Goal: Transaction & Acquisition: Purchase product/service

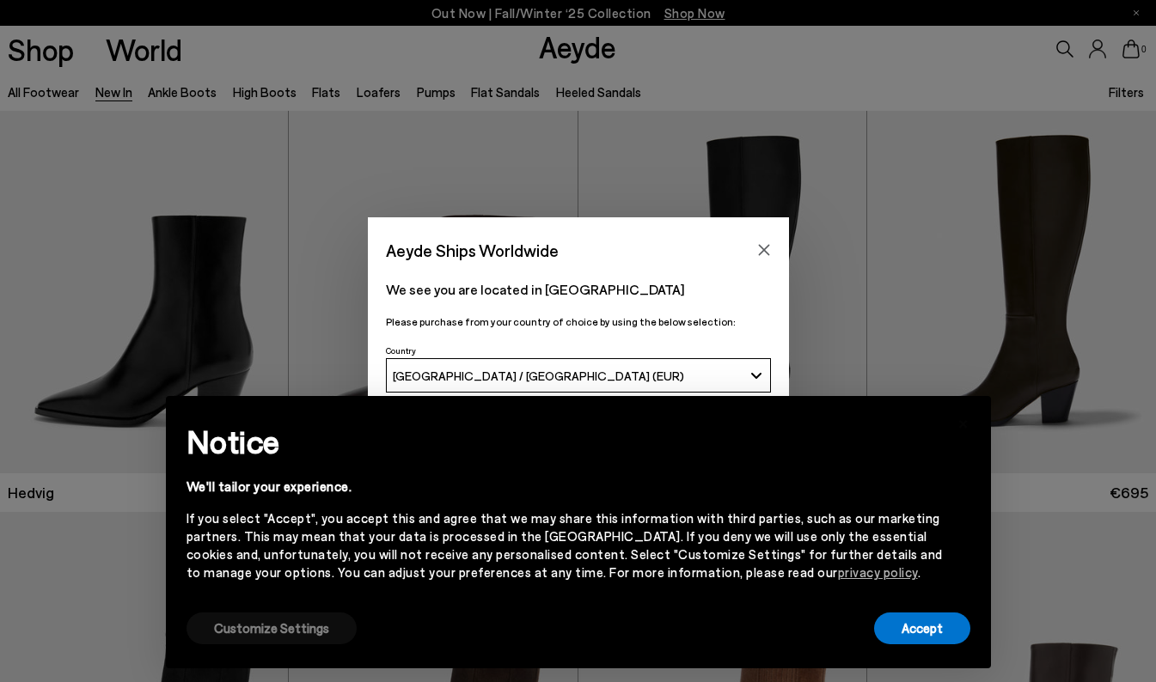
click at [275, 630] on button "Customize Settings" at bounding box center [271, 629] width 170 height 32
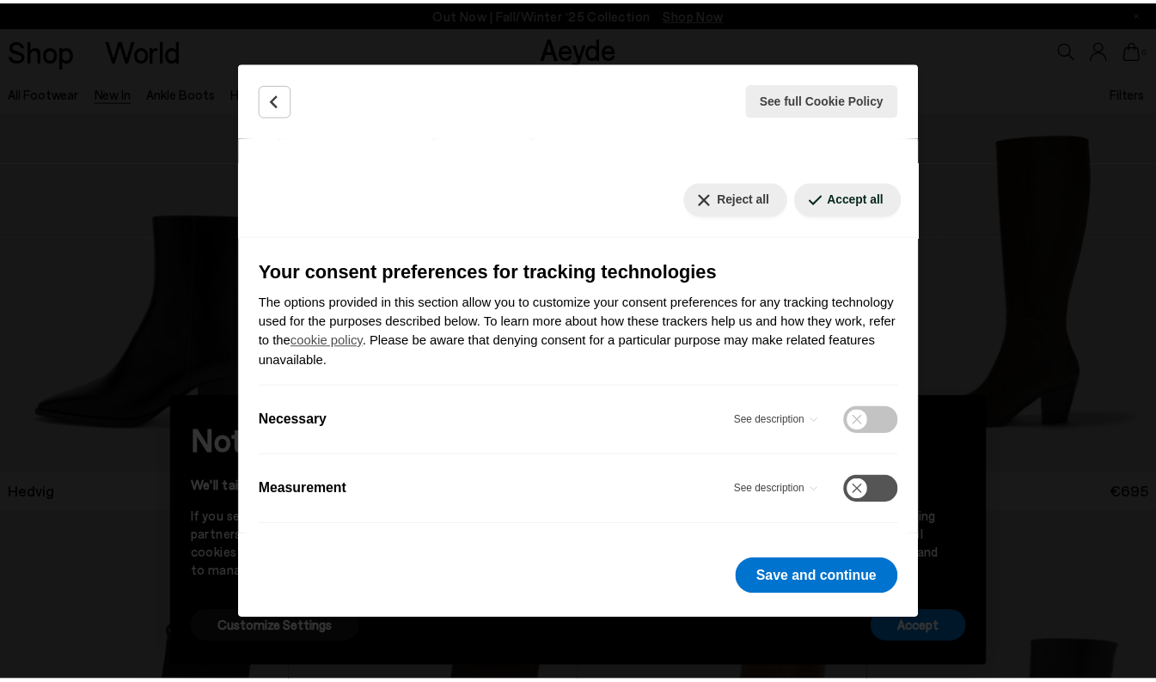
scroll to position [168, 0]
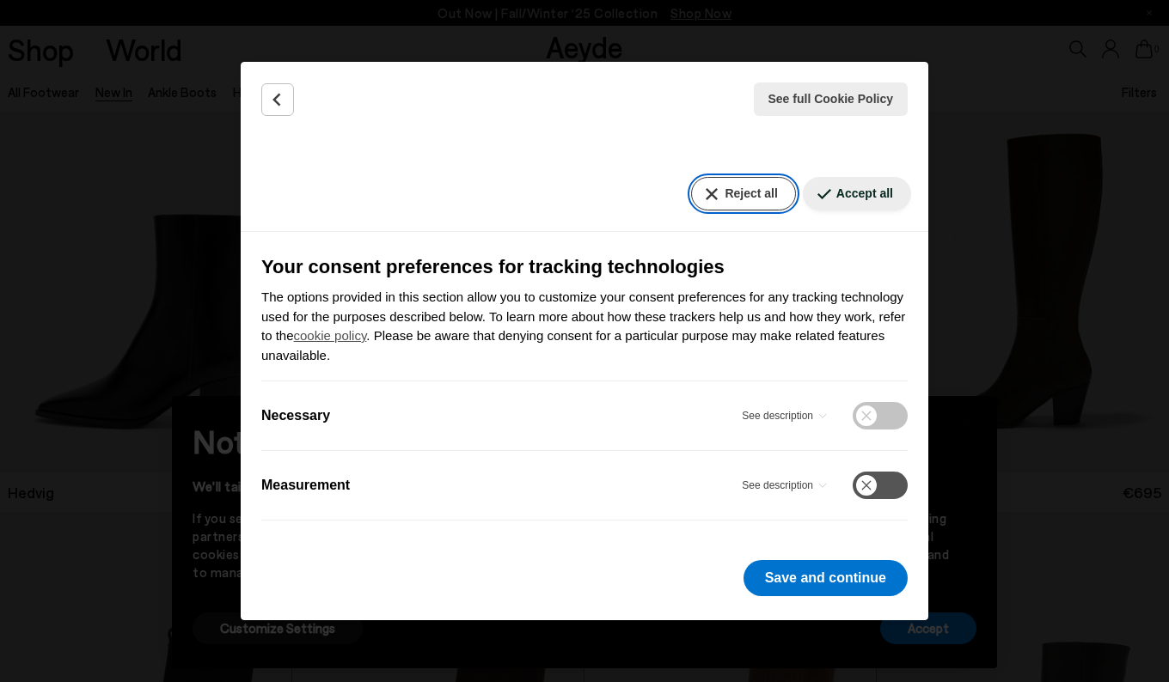
click at [742, 200] on button "Reject all" at bounding box center [743, 194] width 104 height 34
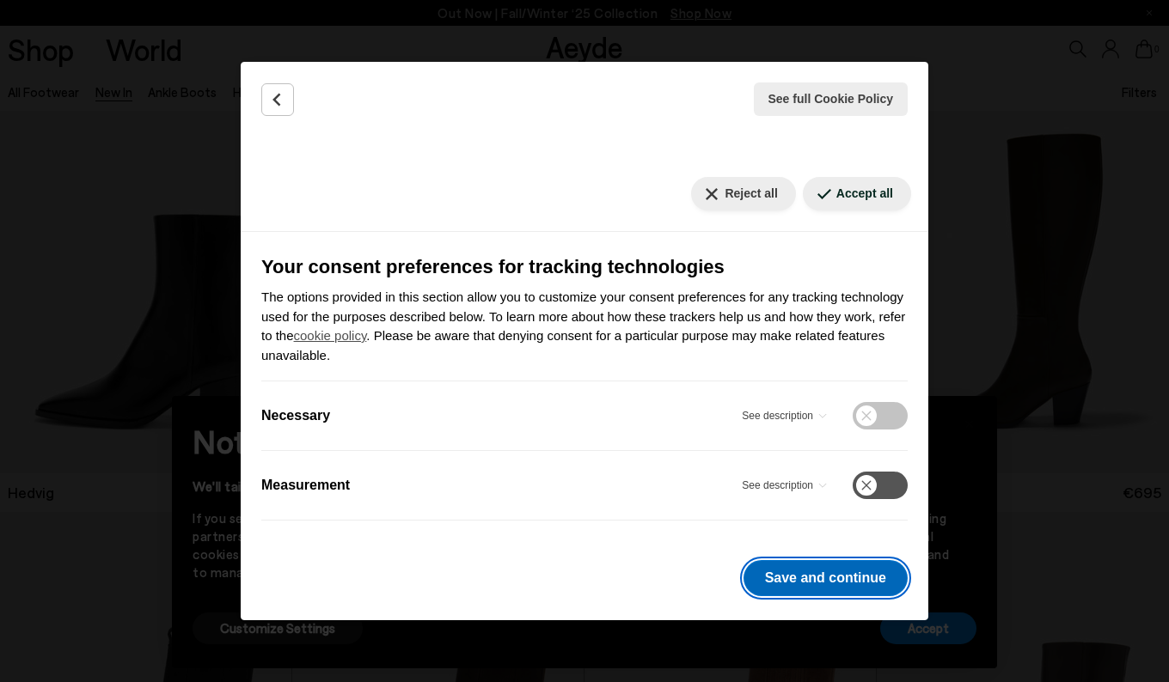
click at [838, 588] on button "Save and continue" at bounding box center [825, 578] width 164 height 36
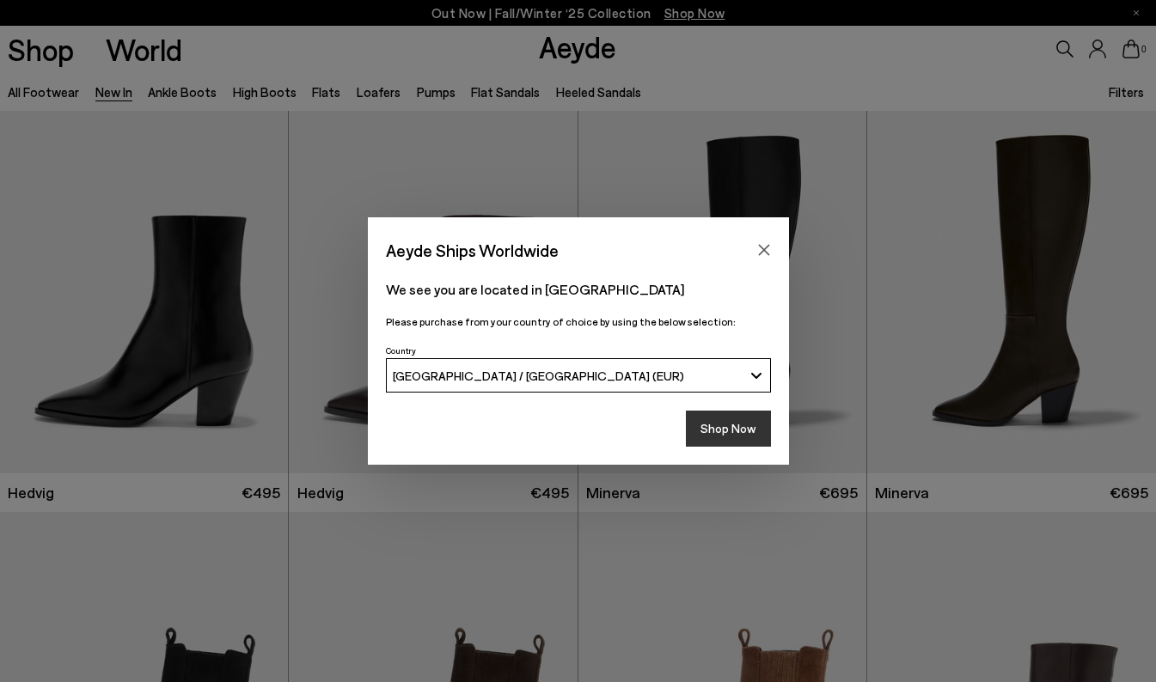
click at [753, 434] on button "Shop Now" at bounding box center [728, 429] width 85 height 36
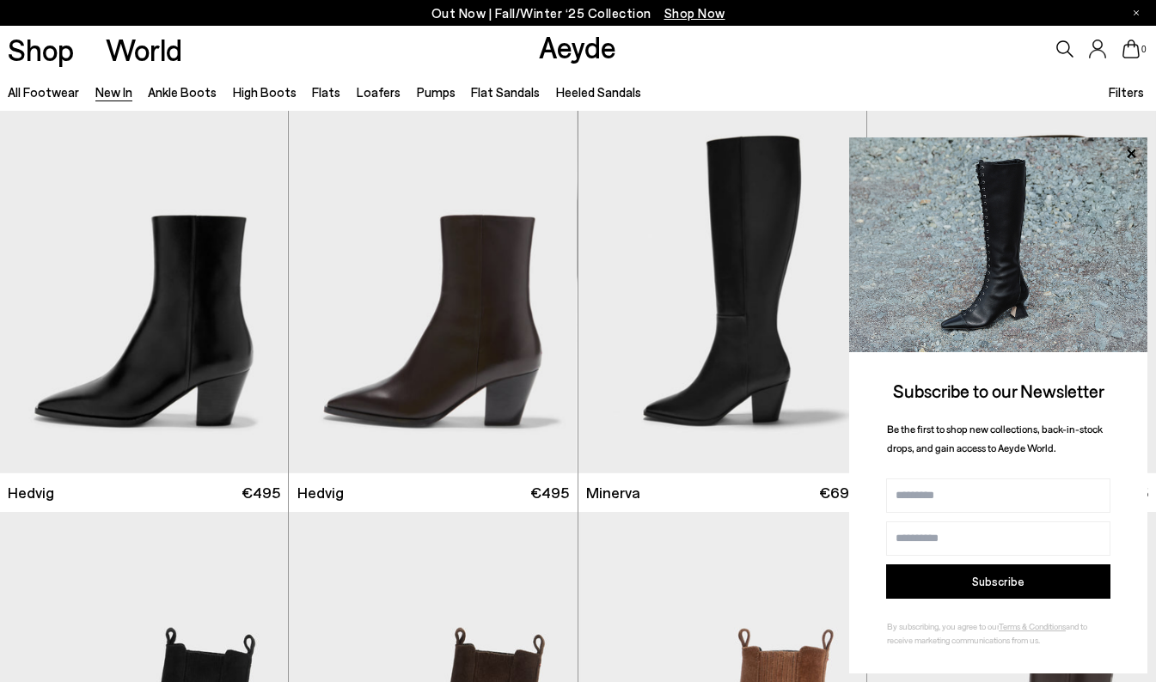
scroll to position [229, 0]
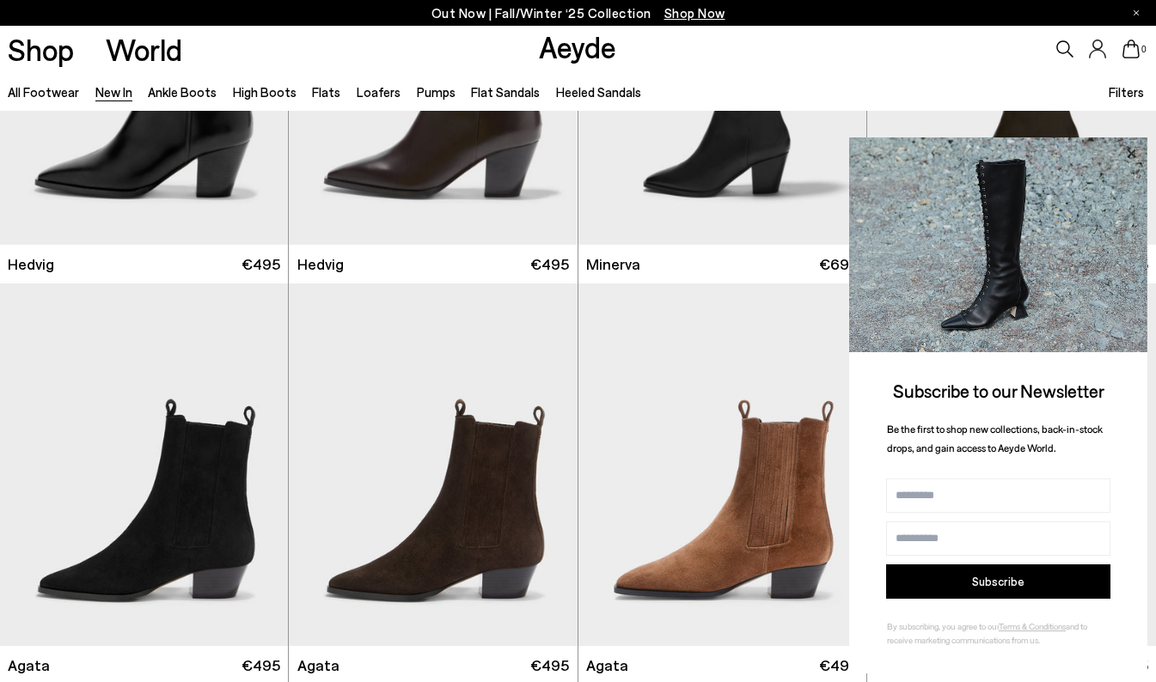
click at [1124, 157] on icon at bounding box center [1131, 154] width 22 height 22
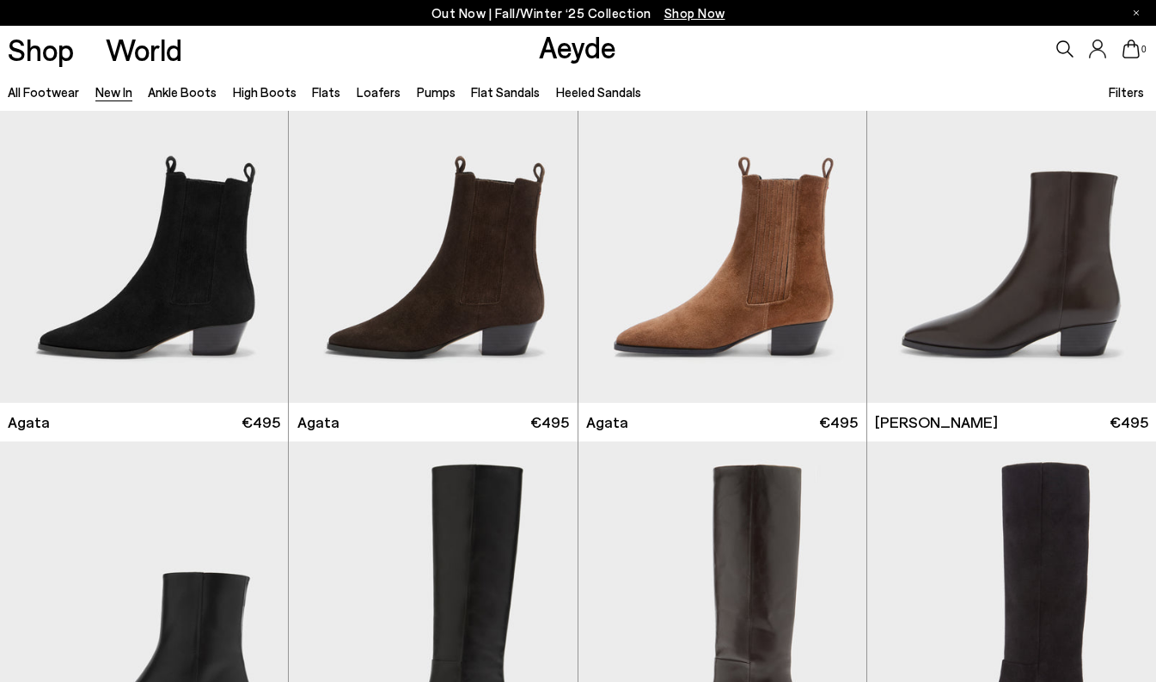
scroll to position [476, 0]
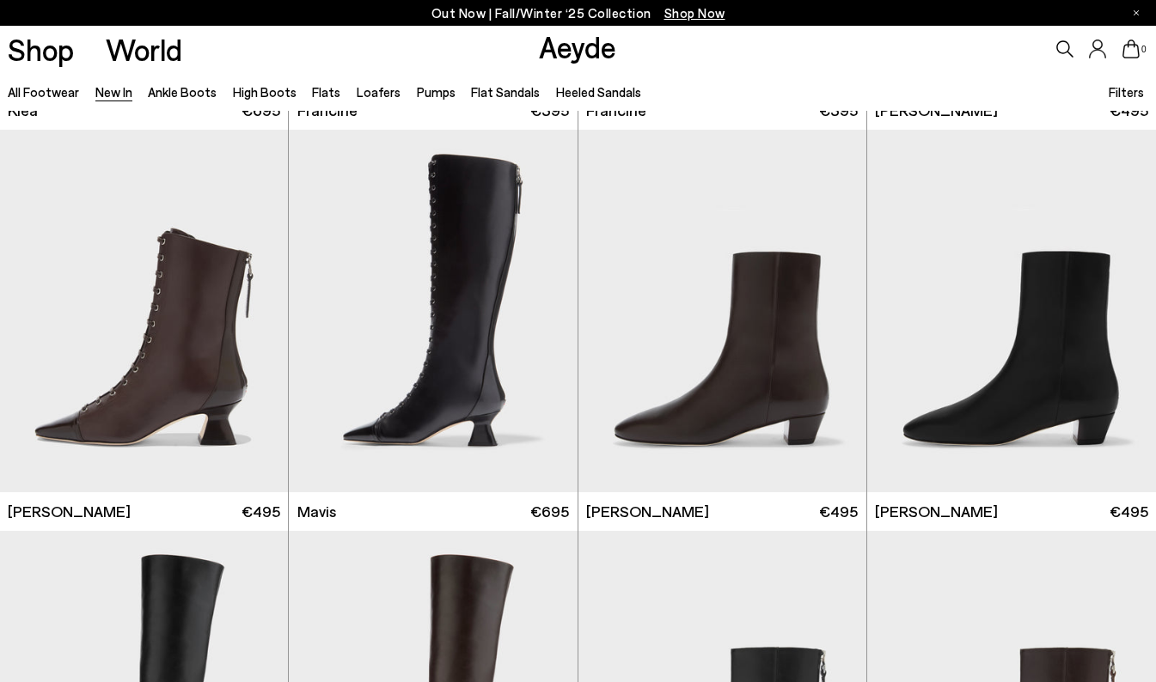
scroll to position [2066, 0]
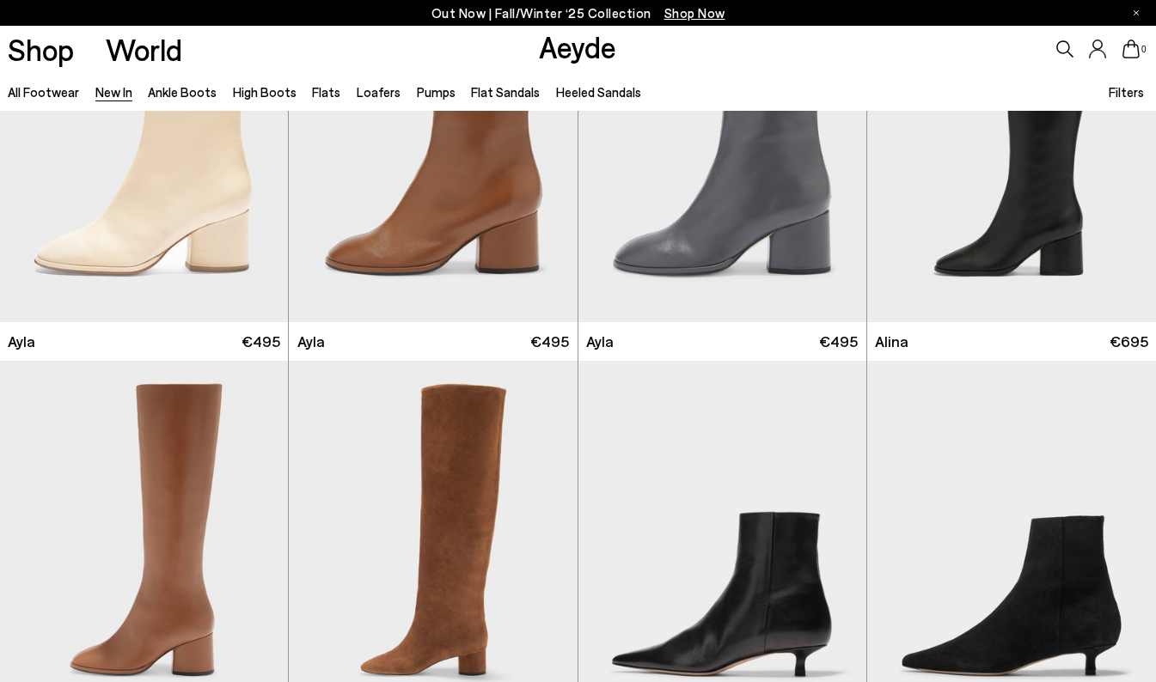
scroll to position [4720, 0]
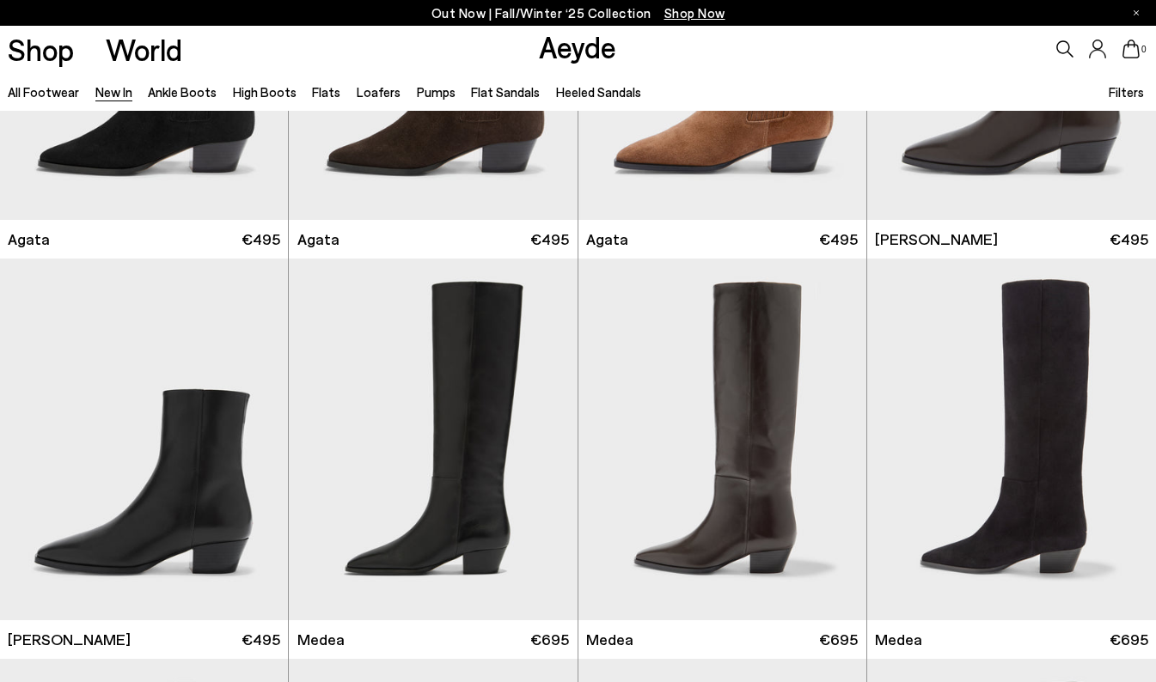
scroll to position [730, 0]
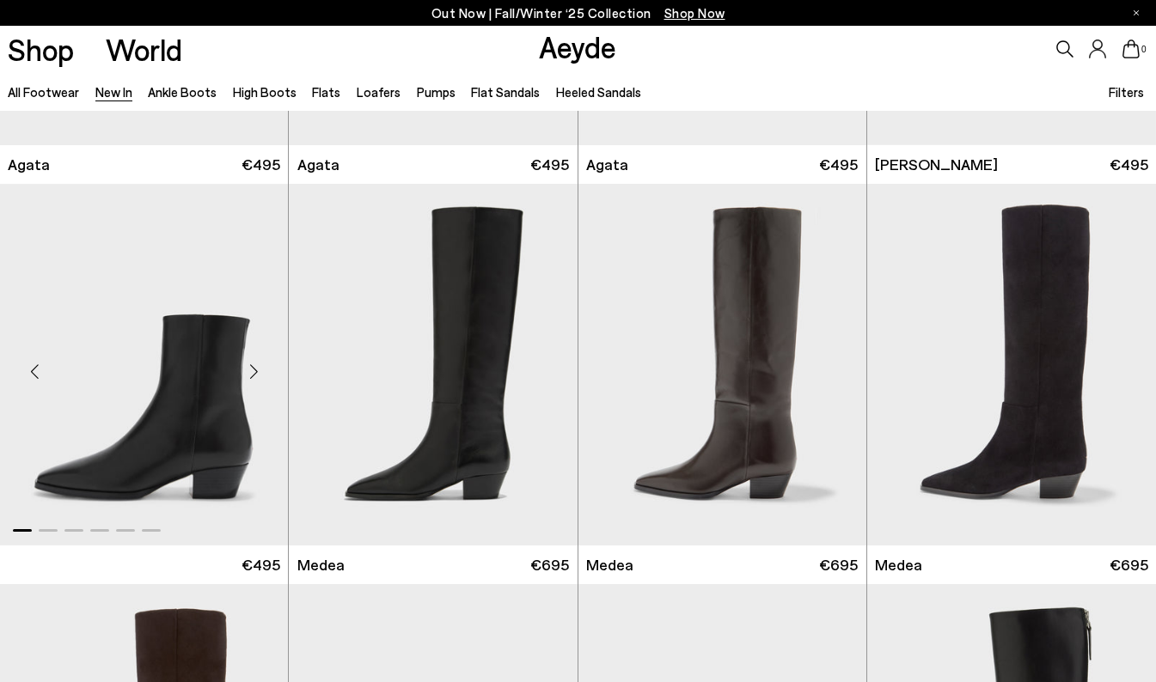
click at [141, 400] on img "1 / 6" at bounding box center [144, 365] width 288 height 363
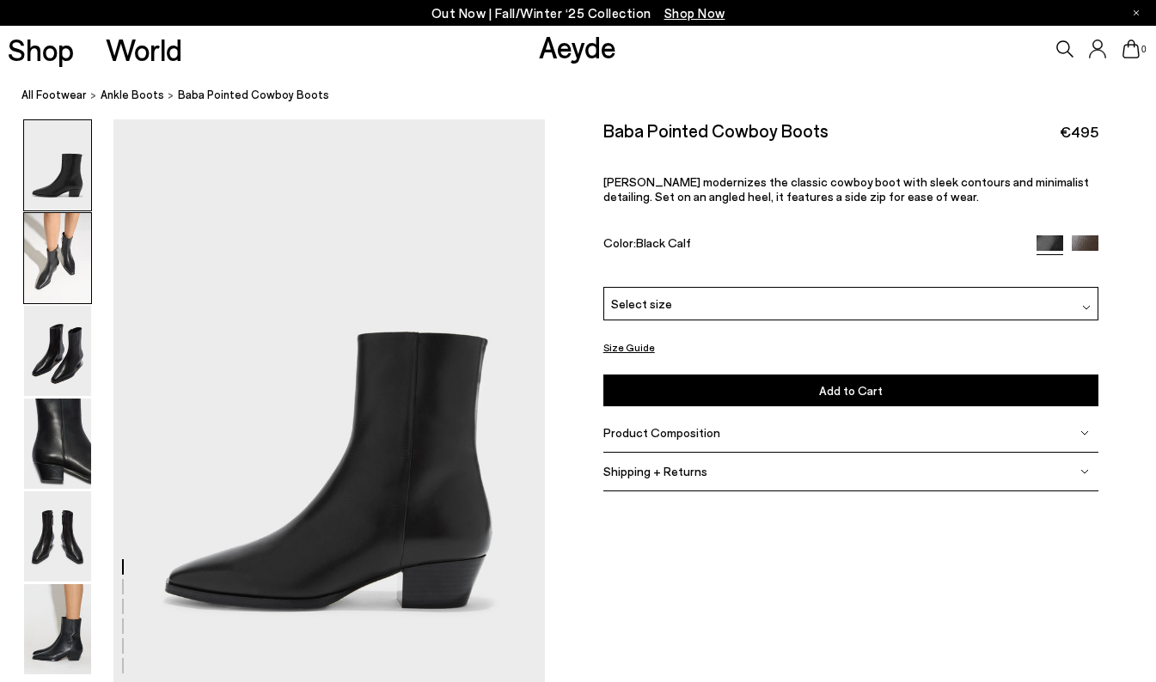
click at [47, 259] on img at bounding box center [57, 258] width 67 height 90
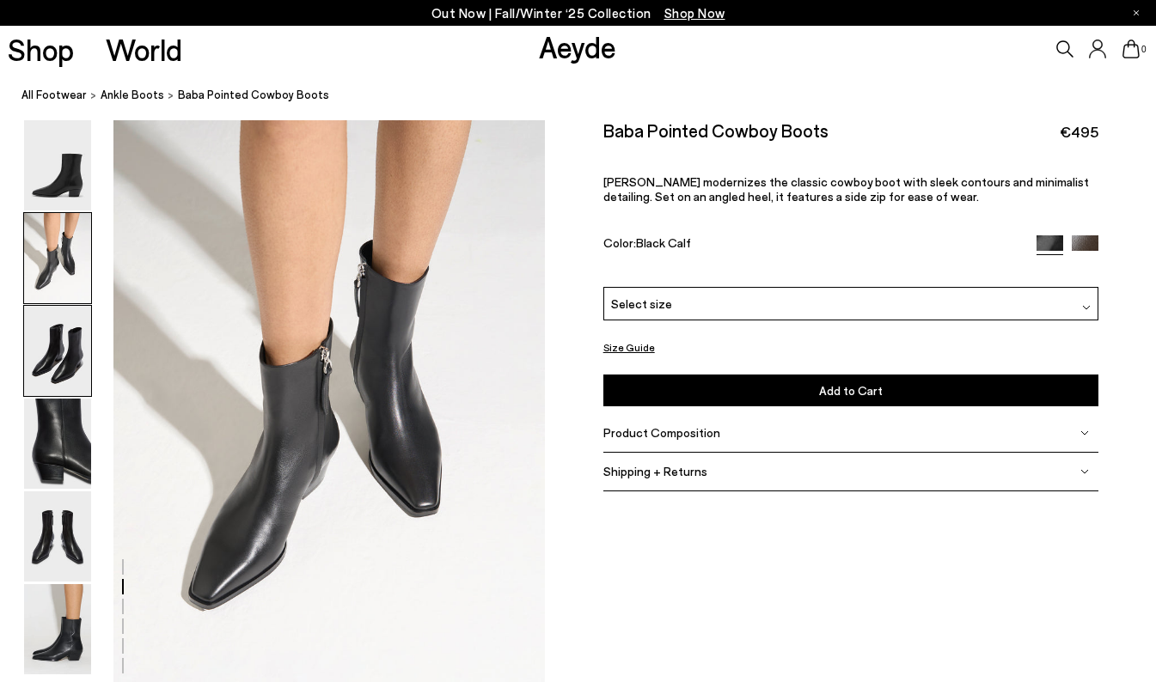
scroll to position [580, 0]
click at [41, 333] on img at bounding box center [57, 351] width 67 height 90
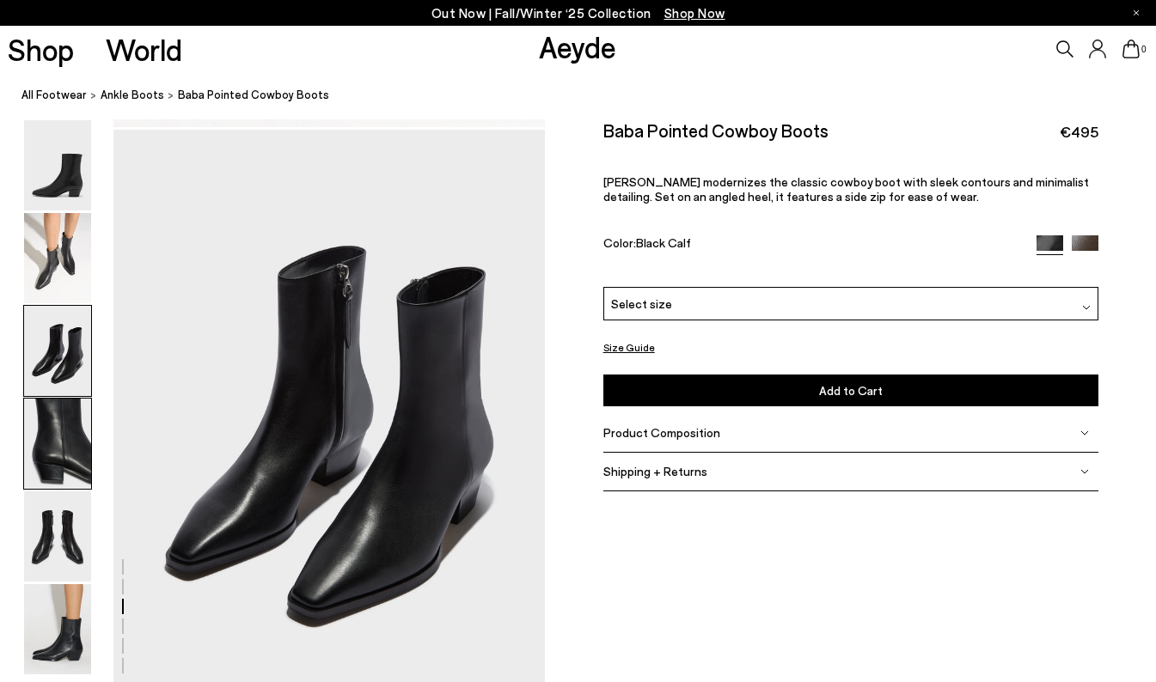
scroll to position [1158, 0]
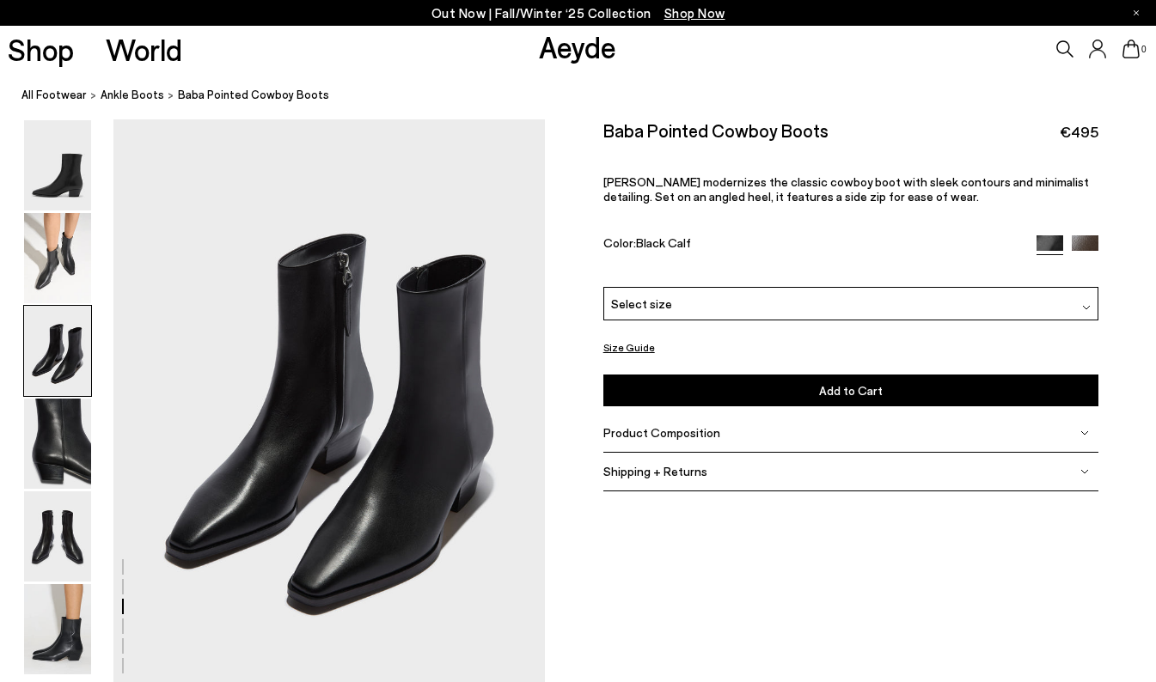
click at [54, 365] on img at bounding box center [57, 351] width 67 height 90
click at [70, 438] on img at bounding box center [57, 444] width 67 height 90
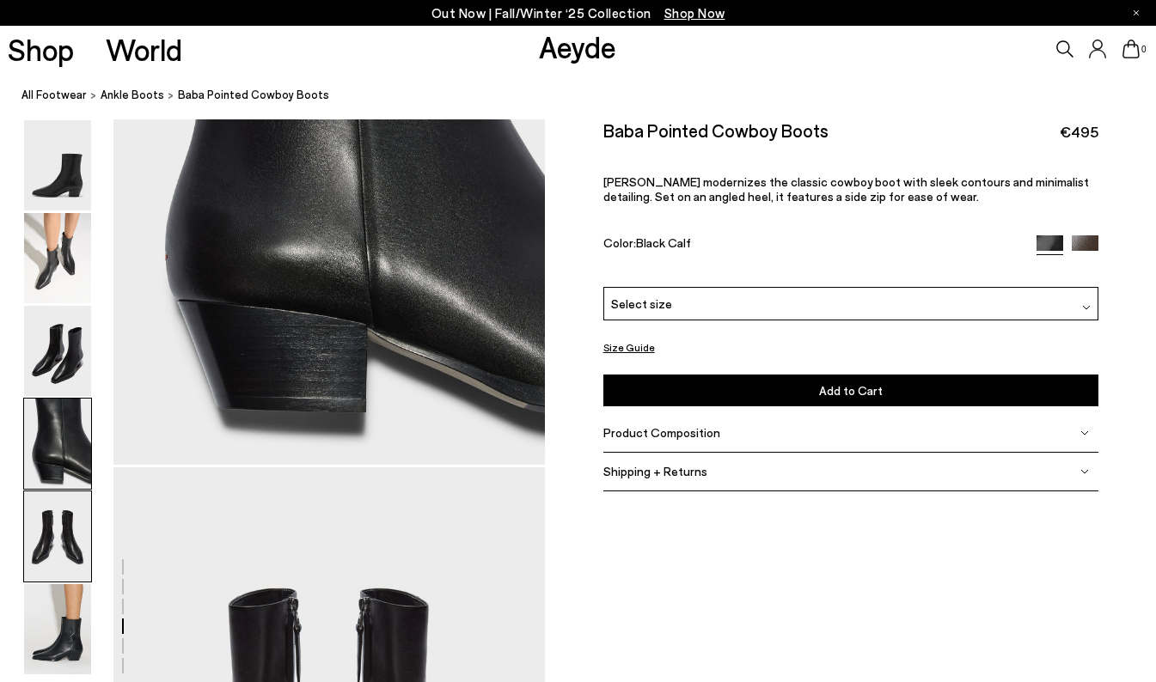
click at [58, 522] on img at bounding box center [57, 537] width 67 height 90
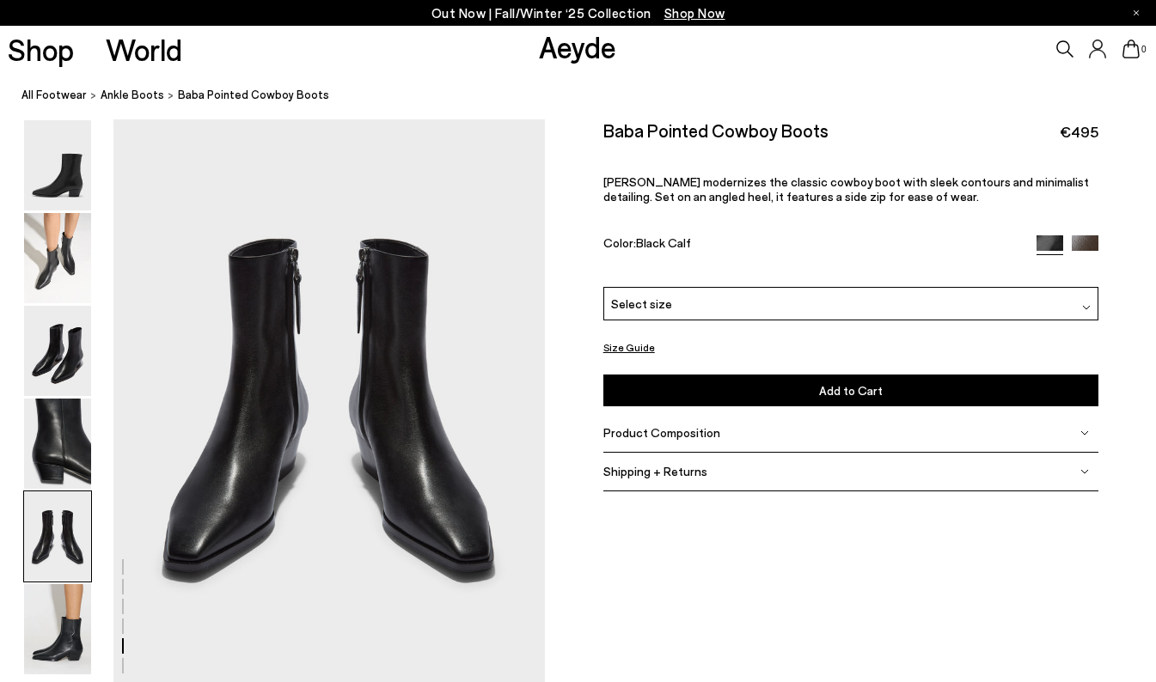
scroll to position [2543, 0]
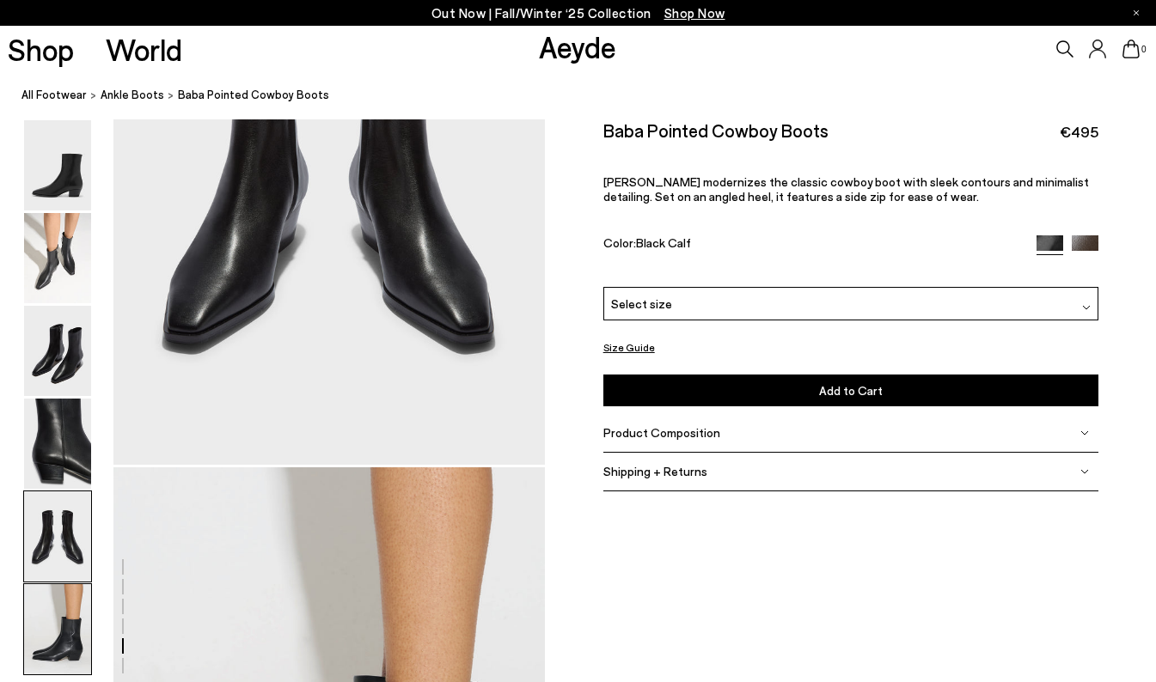
click at [31, 641] on img at bounding box center [57, 629] width 67 height 90
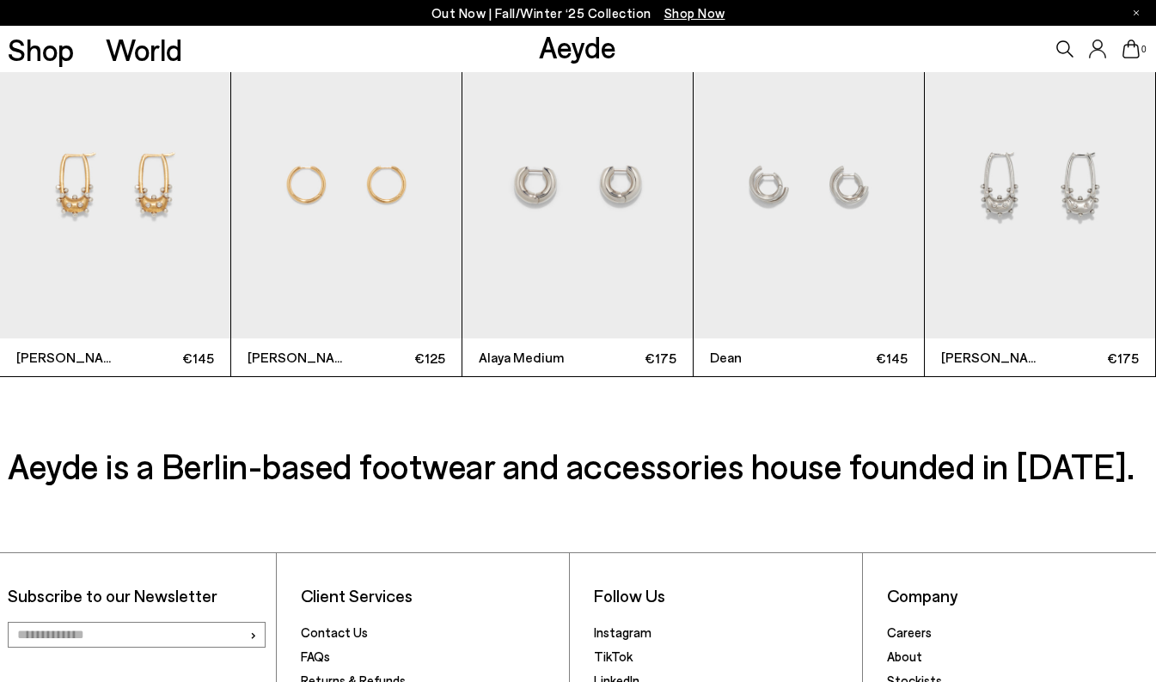
scroll to position [4356, 0]
